Goal: Information Seeking & Learning: Find specific page/section

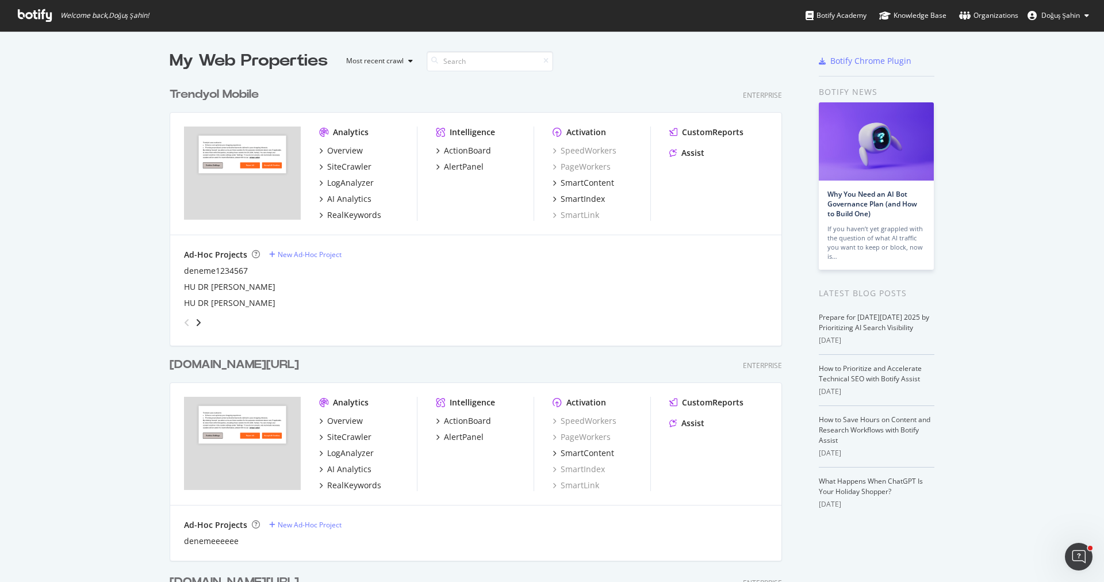
click at [455, 260] on div "Ad-Hoc Projects New Ad-Hoc Project deneme1234567 HU DR [PERSON_NAME] DR WEB" at bounding box center [476, 290] width 584 height 83
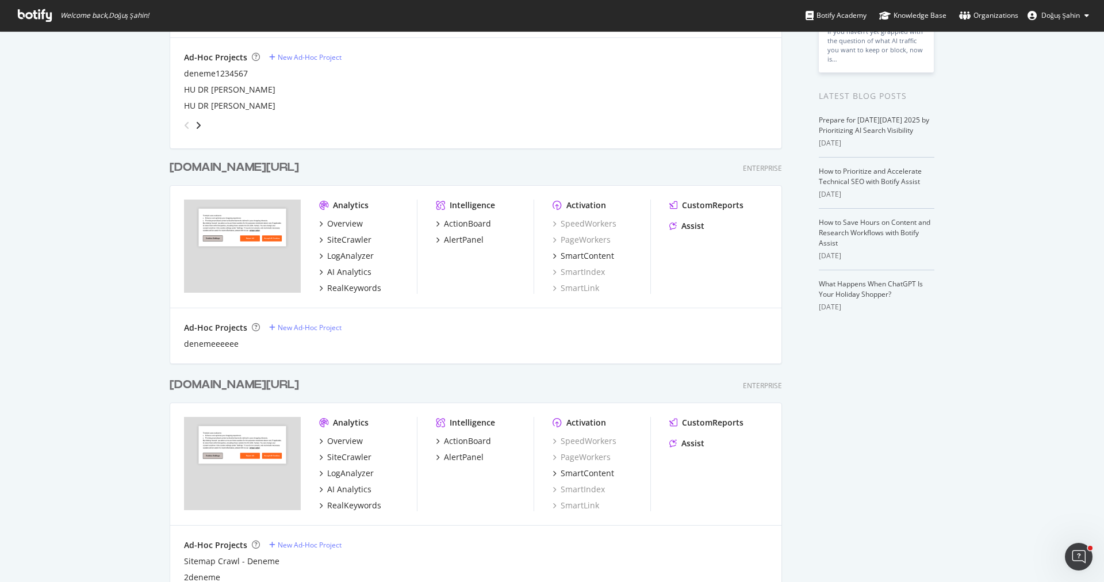
scroll to position [204, 0]
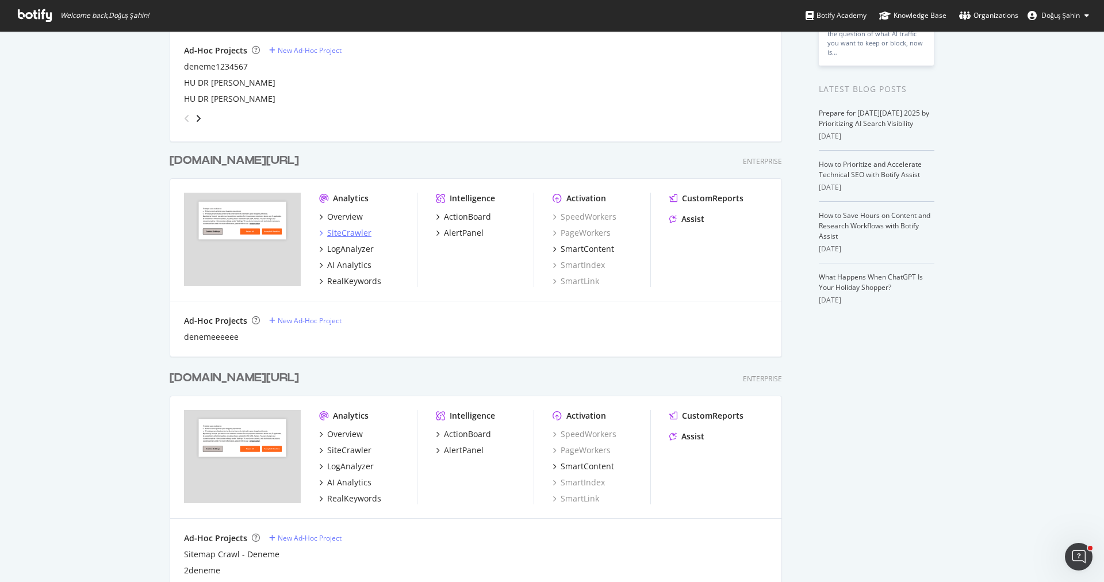
click at [351, 232] on div "SiteCrawler" at bounding box center [349, 233] width 44 height 12
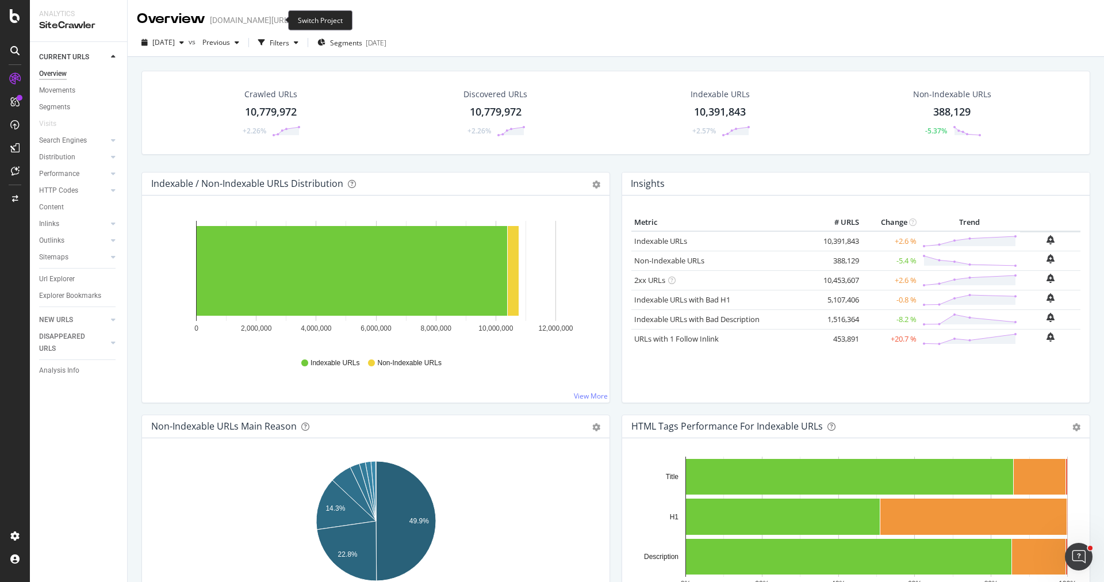
click at [296, 18] on icon "arrow-right-arrow-left" at bounding box center [299, 20] width 7 height 8
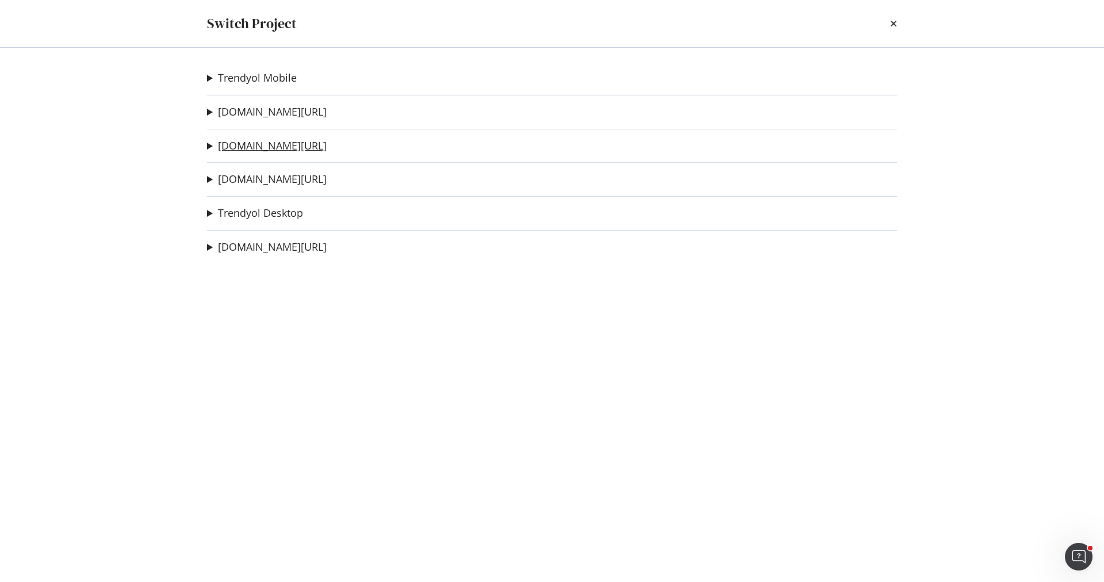
click at [273, 140] on link "[DOMAIN_NAME][URL]" at bounding box center [272, 146] width 109 height 12
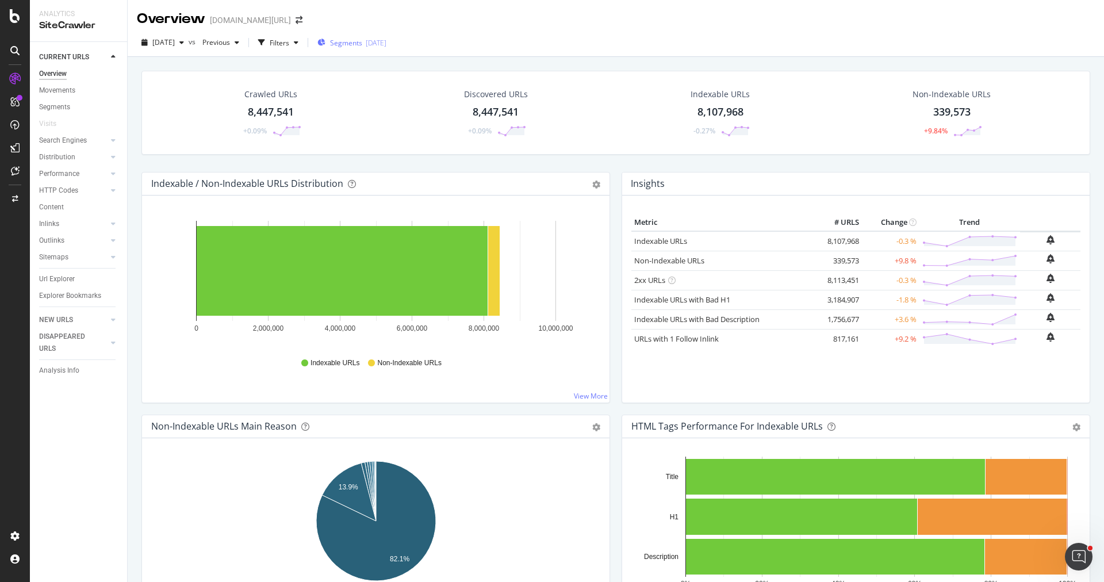
click at [362, 40] on span "Segments" at bounding box center [346, 43] width 32 height 10
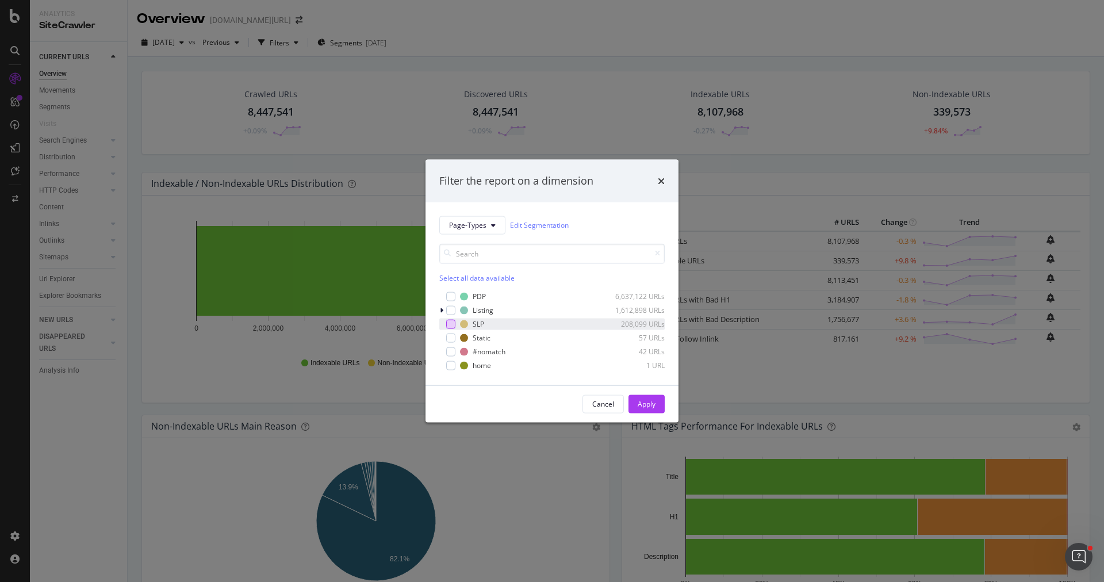
click at [453, 327] on div "modal" at bounding box center [450, 323] width 9 height 9
click at [655, 404] on div "Apply" at bounding box center [647, 404] width 18 height 10
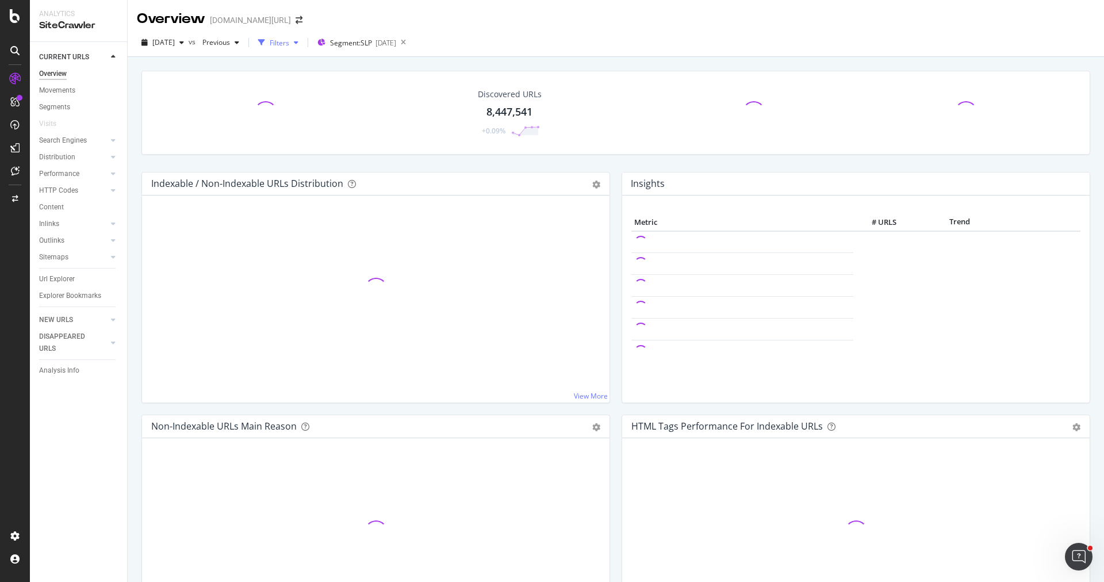
click at [289, 38] on div "Filters" at bounding box center [280, 43] width 20 height 10
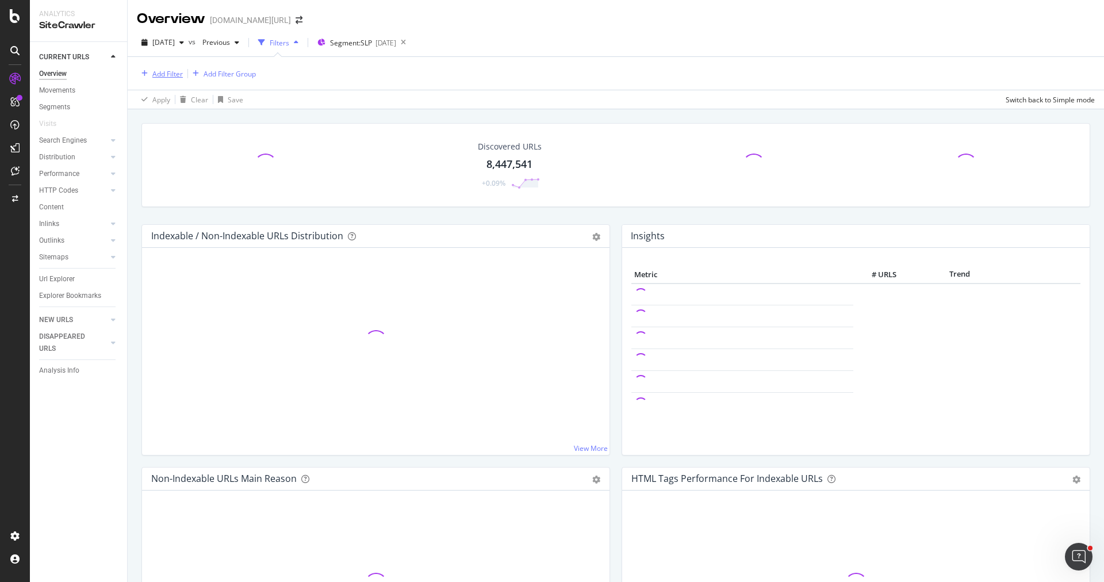
click at [169, 73] on div "Add Filter" at bounding box center [167, 74] width 30 height 10
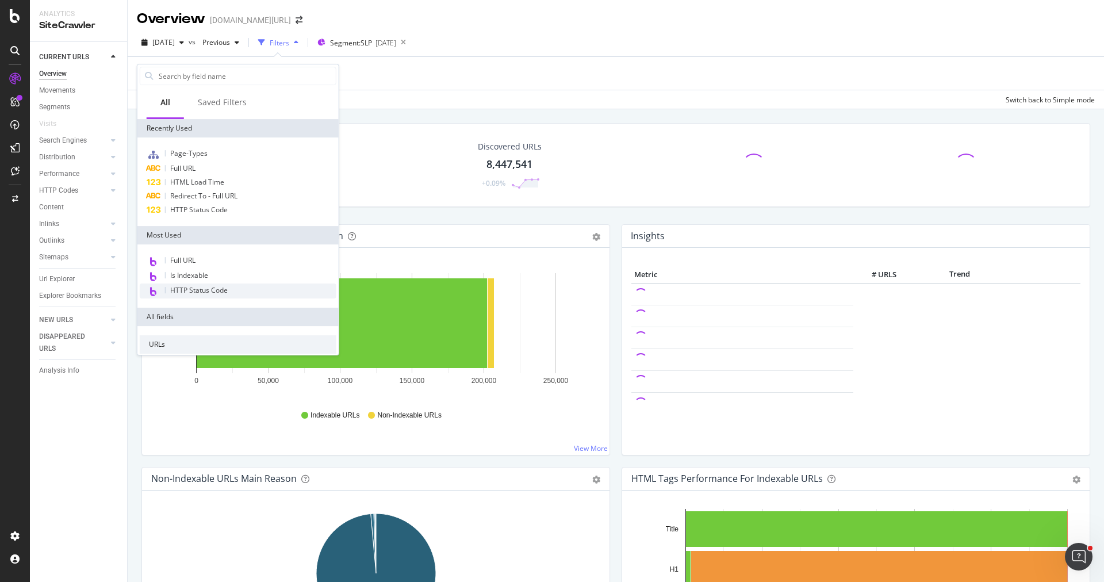
click at [223, 288] on span "HTTP Status Code" at bounding box center [199, 290] width 58 height 10
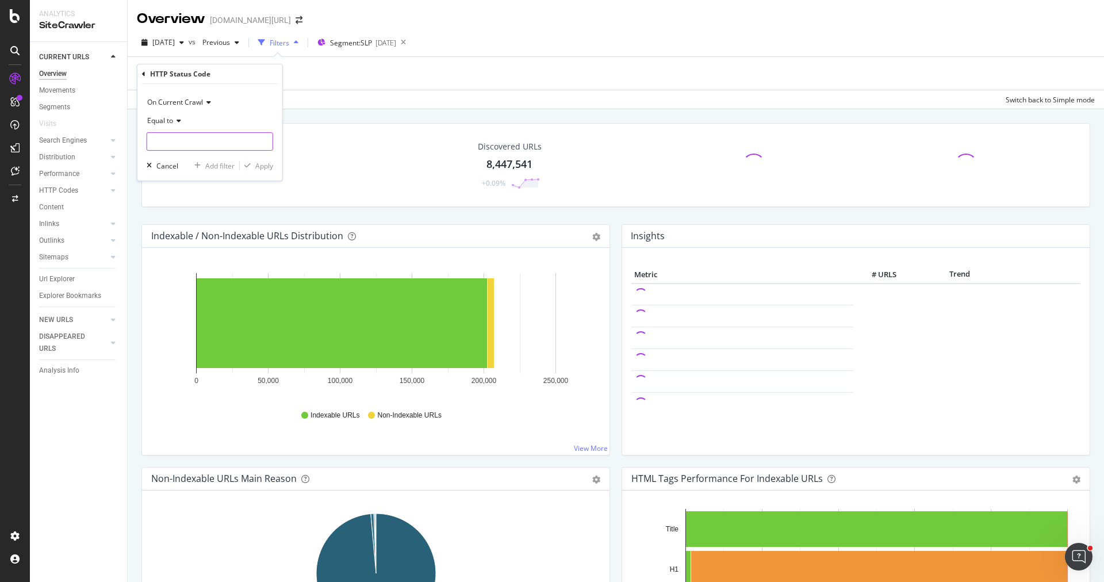
click at [180, 144] on input "number" at bounding box center [210, 141] width 127 height 18
click at [223, 157] on span "301" at bounding box center [188, 157] width 77 height 10
type input "301"
click at [255, 163] on div "Apply" at bounding box center [264, 166] width 18 height 10
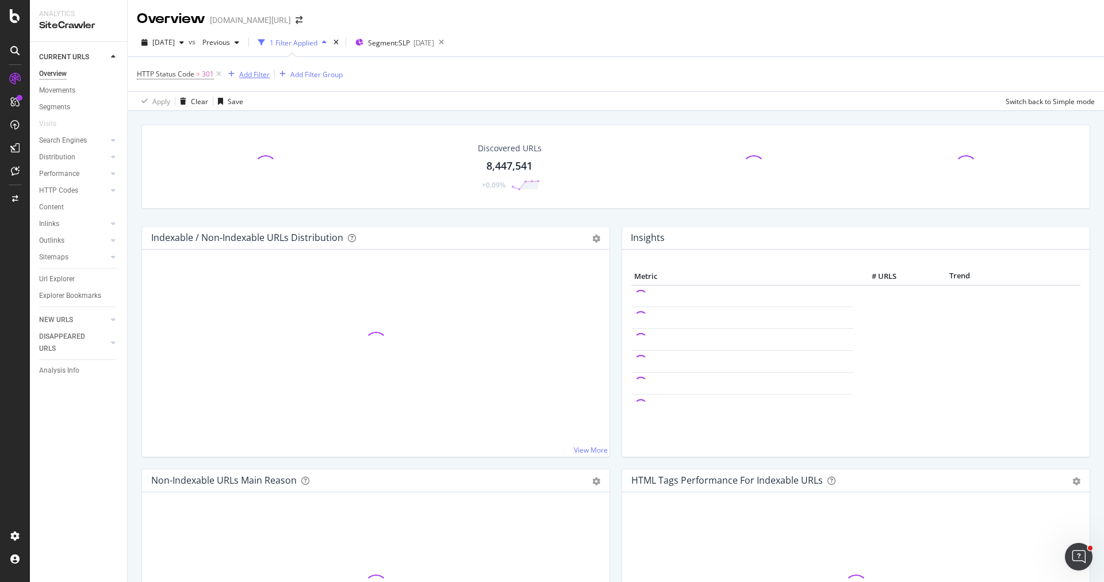
click at [258, 70] on div "Add Filter" at bounding box center [254, 75] width 30 height 10
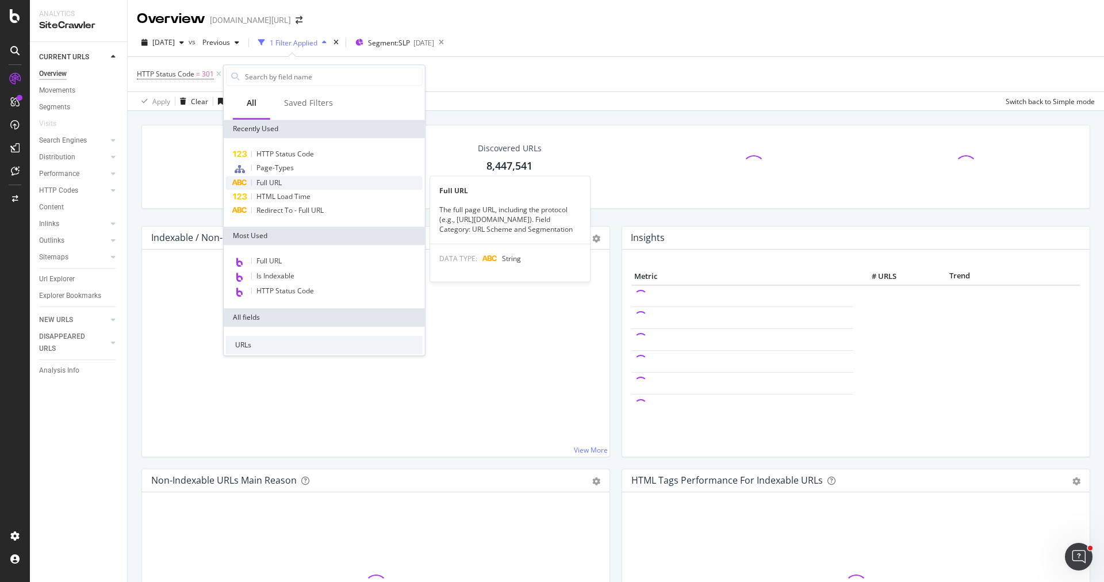
click at [291, 176] on div "Full URL" at bounding box center [324, 183] width 197 height 14
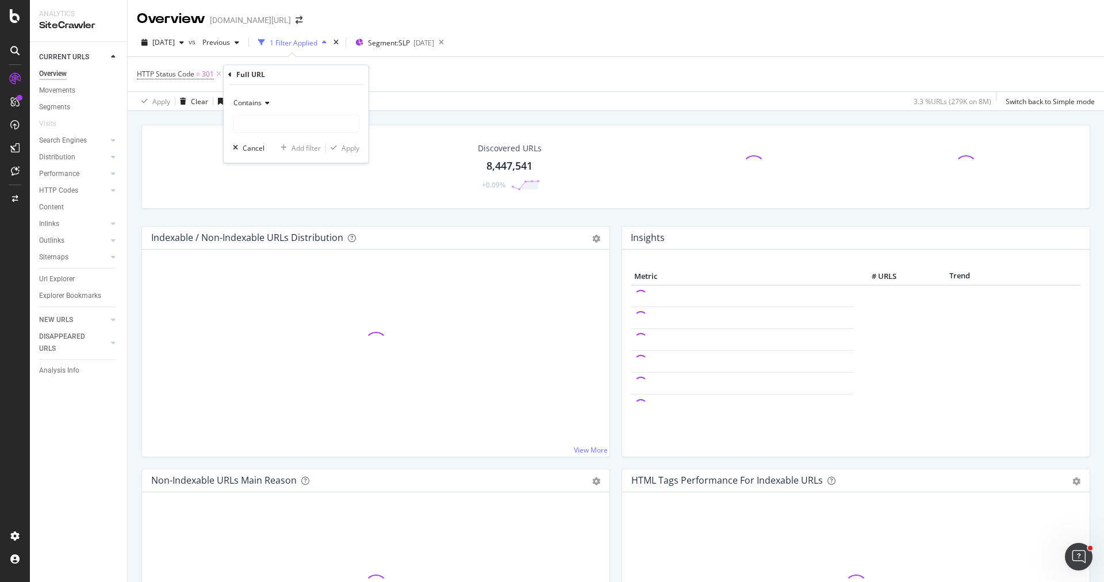
click at [254, 109] on div "Contains" at bounding box center [296, 103] width 127 height 18
click at [275, 230] on span "Doesn't contain" at bounding box center [264, 232] width 50 height 10
click at [276, 127] on input "text" at bounding box center [296, 123] width 125 height 18
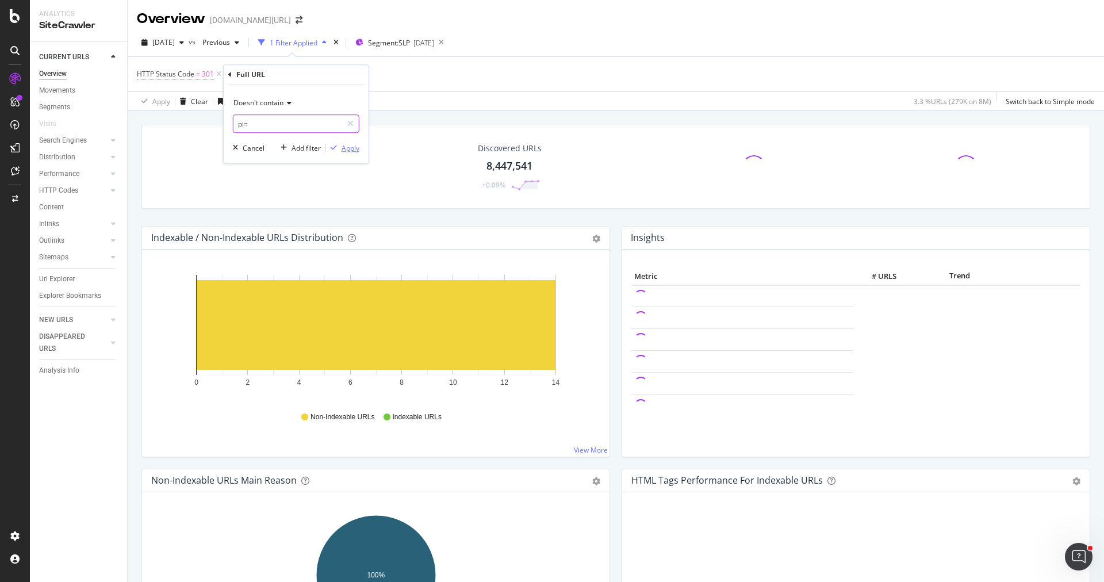
type input "pi="
click at [349, 145] on div "Apply" at bounding box center [351, 148] width 18 height 10
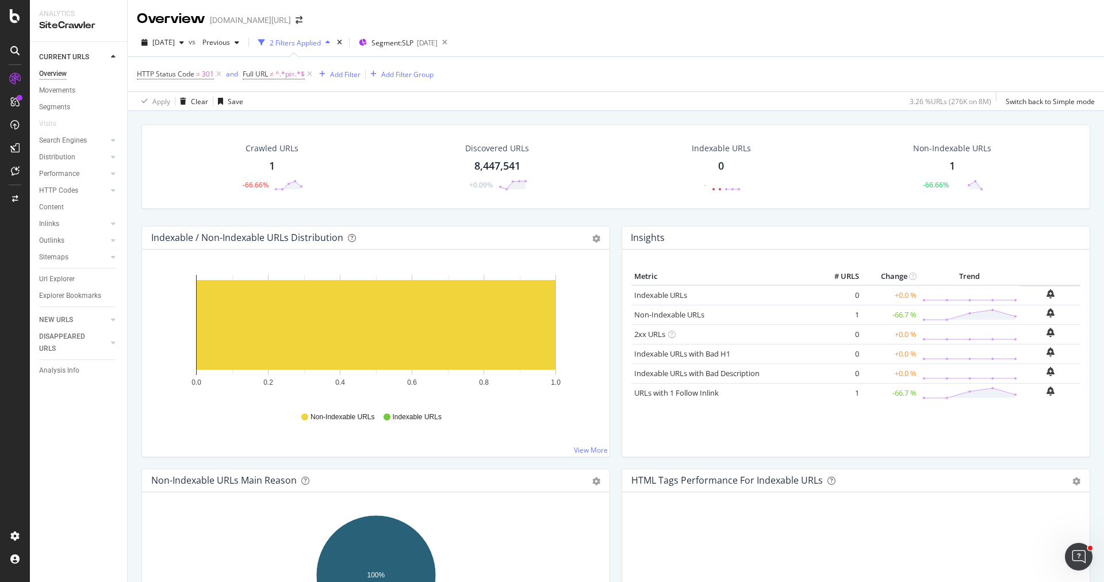
click at [74, 272] on div "Url Explorer" at bounding box center [83, 279] width 88 height 17
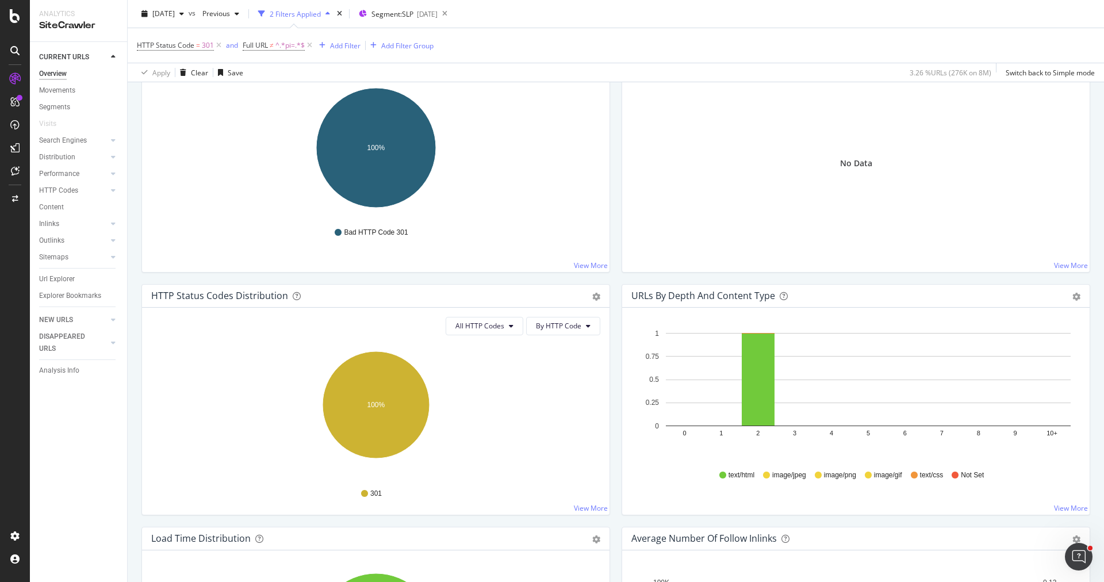
scroll to position [540, 0]
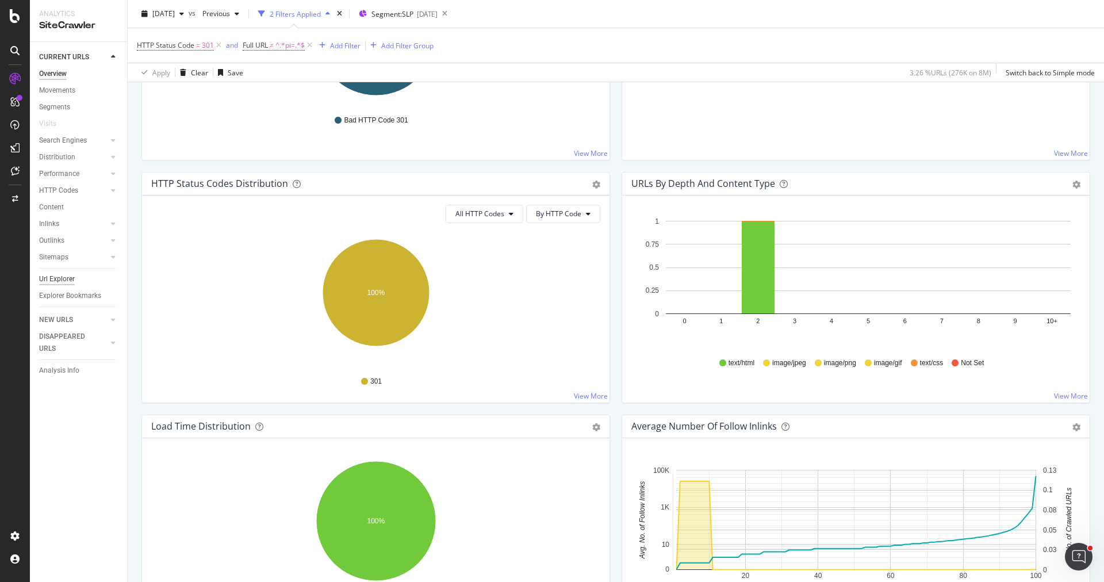
click at [61, 282] on div "Url Explorer" at bounding box center [57, 279] width 36 height 12
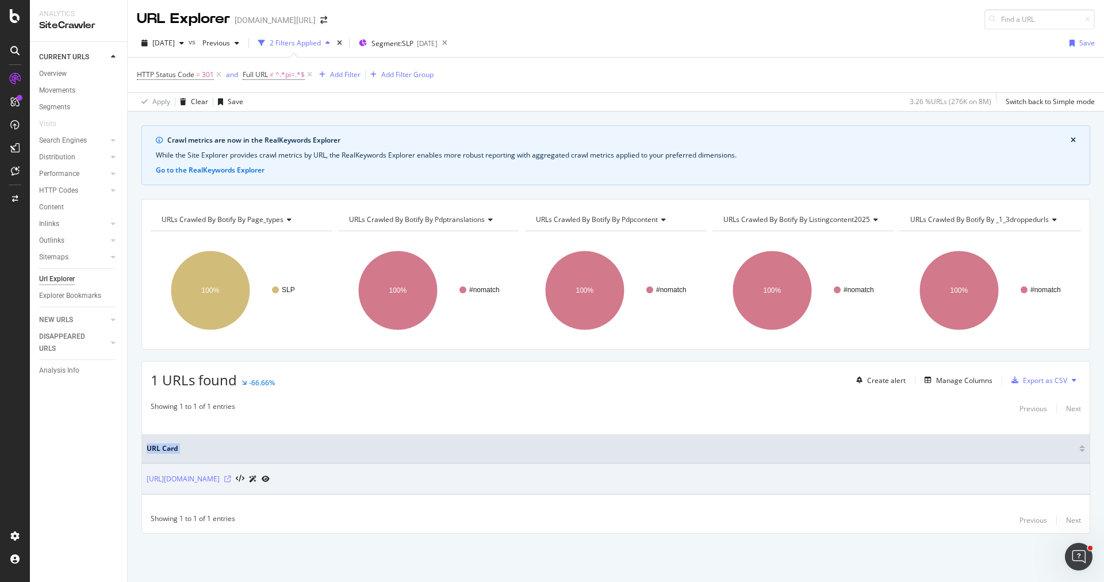
drag, startPoint x: 143, startPoint y: 478, endPoint x: 366, endPoint y: 479, distance: 223.8
click at [366, 479] on td "[URL][DOMAIN_NAME]" at bounding box center [616, 479] width 948 height 31
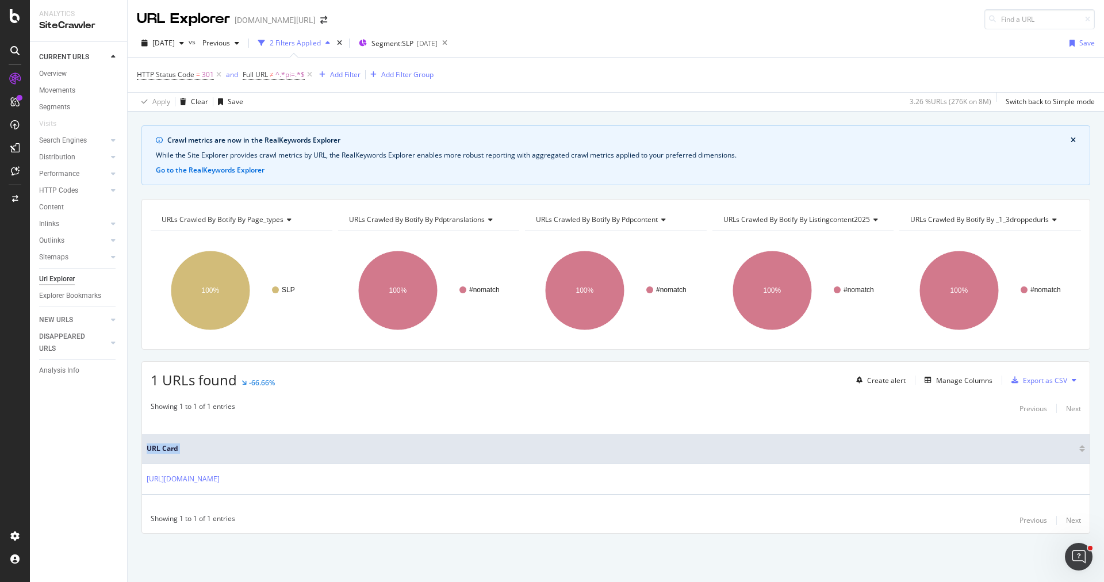
copy table "URL Card"
click at [454, 369] on div "1 URLs found -66.66% Create alert Manage Columns Export as CSV" at bounding box center [616, 376] width 948 height 28
click at [636, 21] on div "URL Explorer [DOMAIN_NAME][URL]" at bounding box center [616, 14] width 977 height 29
